Goal: Find specific page/section: Find specific page/section

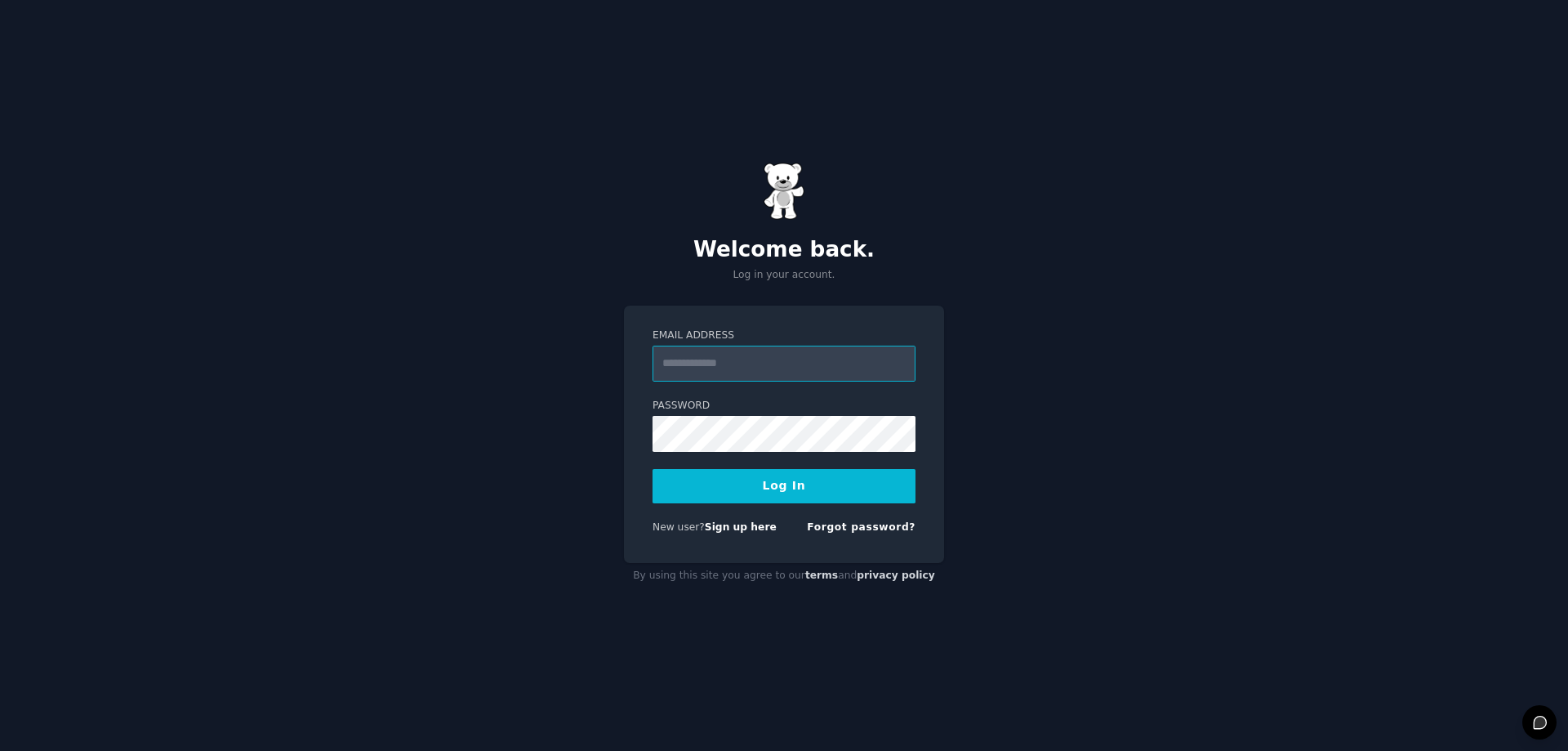
type input "**********"
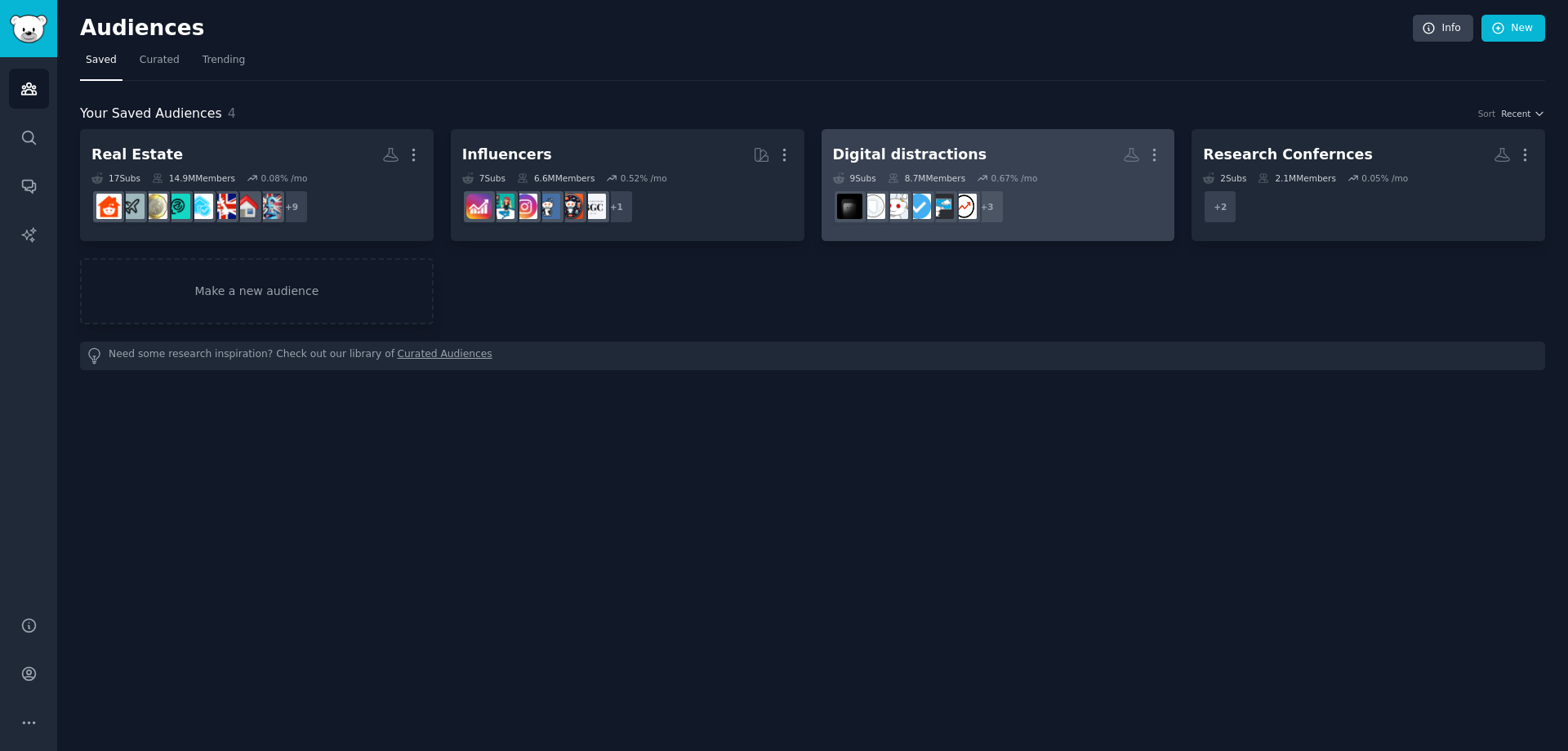
click at [917, 154] on div "Digital distractions" at bounding box center [910, 155] width 154 height 21
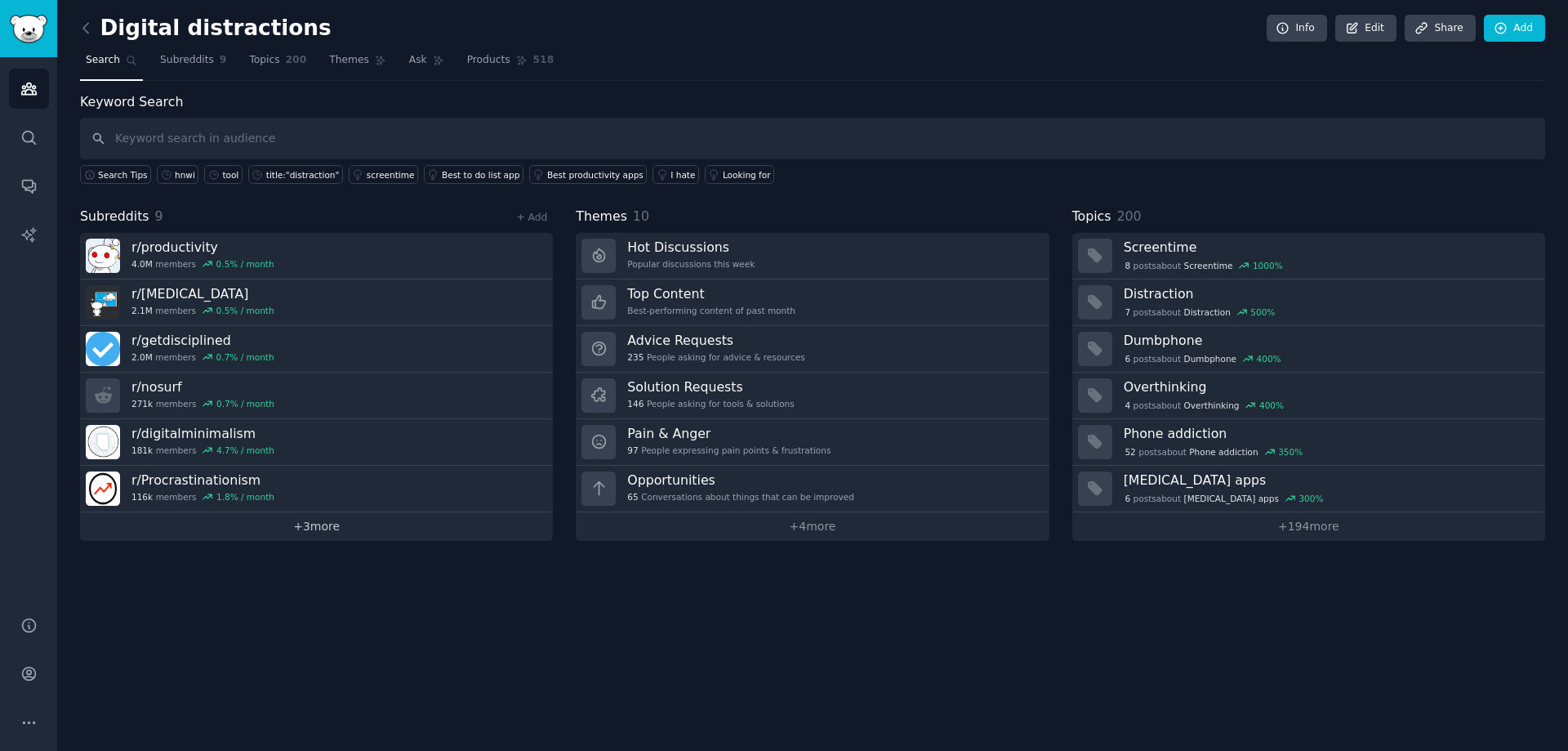
click at [309, 537] on link "+ 3 more" at bounding box center [317, 526] width 473 height 29
